Goal: Task Accomplishment & Management: Use online tool/utility

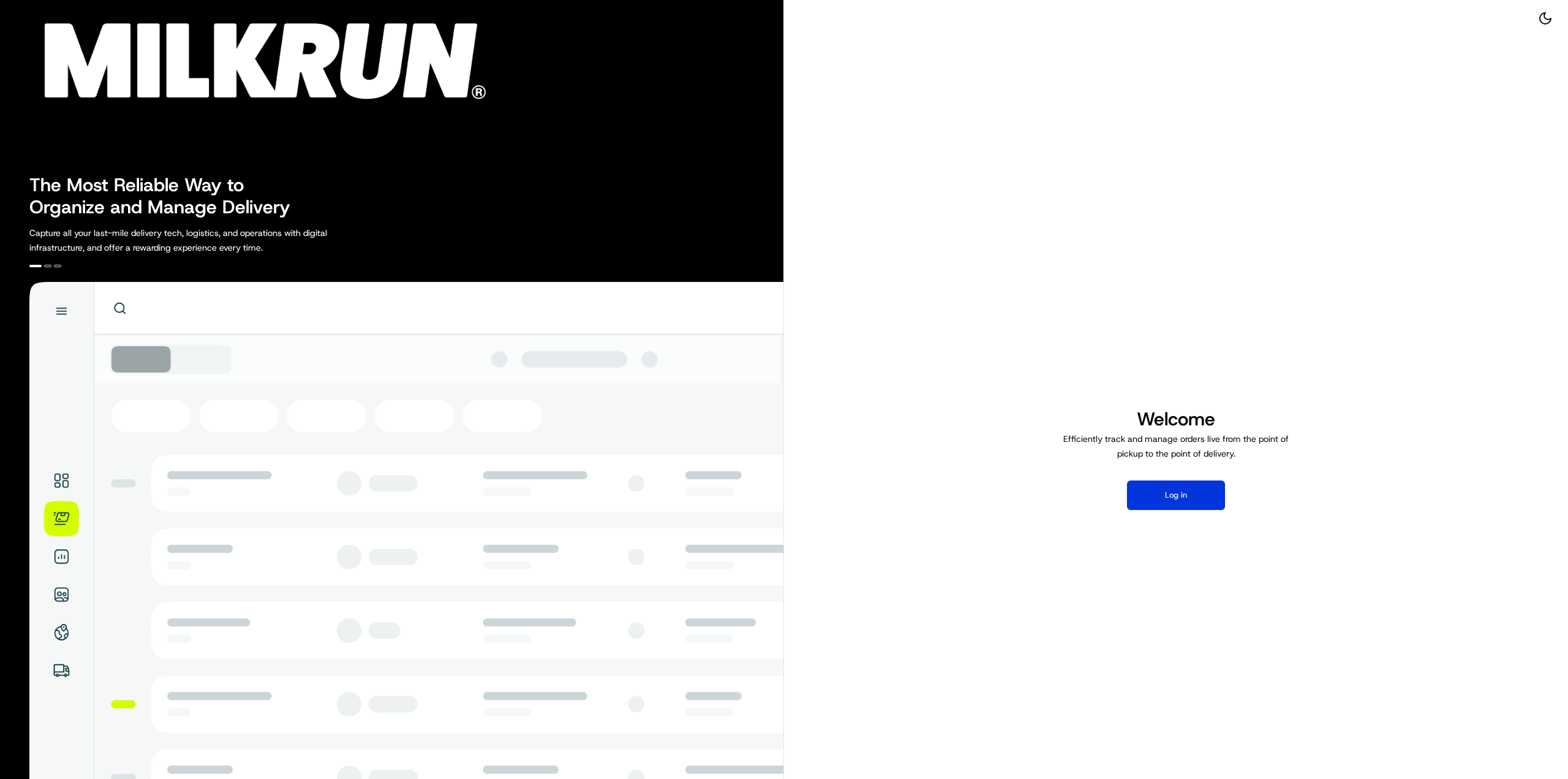
click at [1170, 485] on button "Log in" at bounding box center [1176, 495] width 98 height 29
